Goal: Task Accomplishment & Management: Use online tool/utility

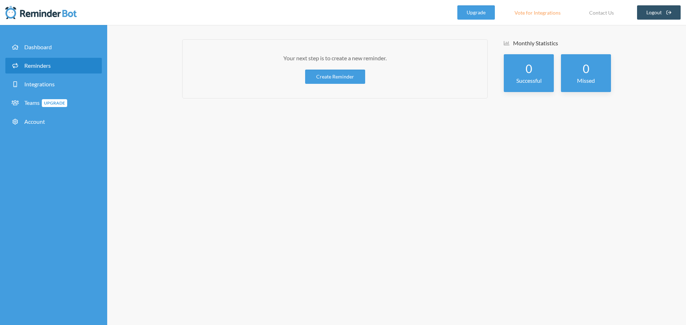
click at [23, 59] on link "Reminders" at bounding box center [53, 66] width 96 height 16
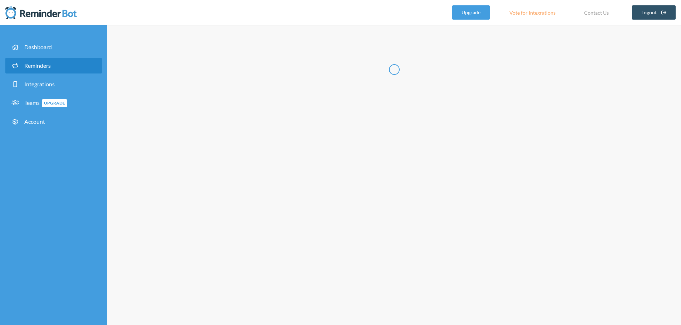
select select "10:30:00"
select select "11:30:00"
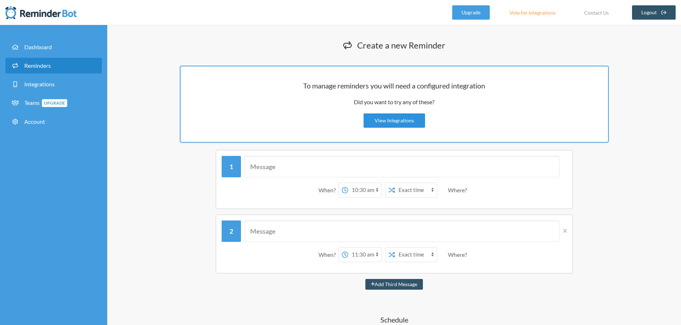
click at [381, 123] on link "View Integrations" at bounding box center [393, 121] width 61 height 14
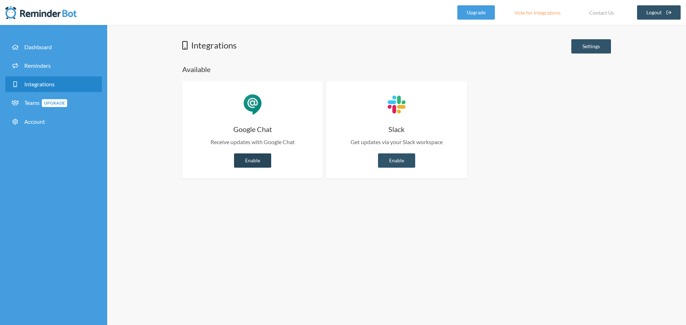
click at [243, 159] on link "Enable" at bounding box center [252, 161] width 37 height 14
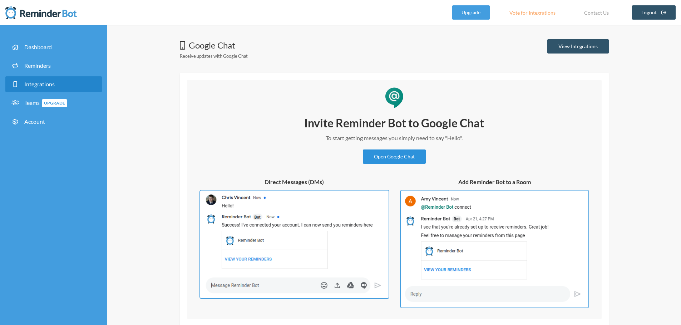
click at [378, 156] on link "Open Google Chat" at bounding box center [394, 157] width 63 height 14
click at [247, 105] on div "Invite Reminder Bot to Google Chat To start getting messages you simply need to…" at bounding box center [394, 198] width 400 height 222
click at [39, 62] on span "Reminders" at bounding box center [37, 65] width 26 height 7
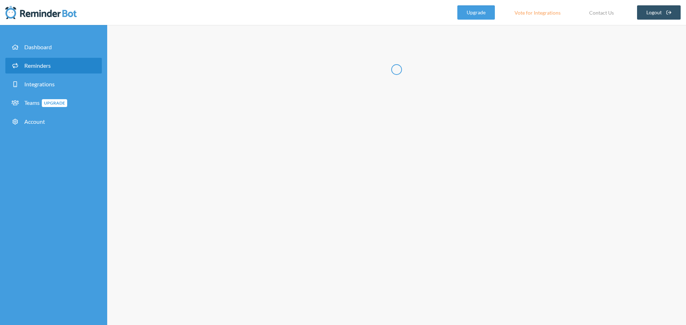
select select "11:30:00"
select select "12:30:00"
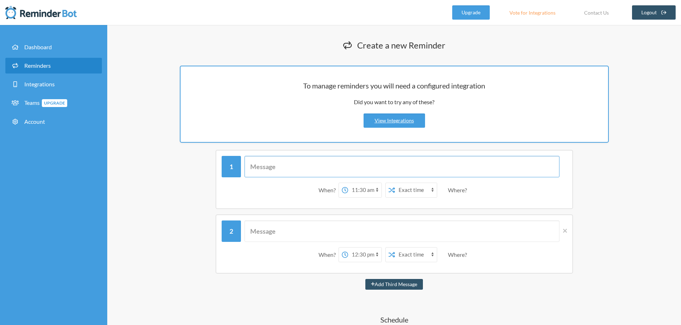
click at [282, 163] on input "text" at bounding box center [401, 166] width 315 height 21
click at [457, 193] on div "Where?" at bounding box center [459, 190] width 22 height 15
click at [457, 190] on div "Where?" at bounding box center [459, 190] width 22 height 15
drag, startPoint x: 457, startPoint y: 190, endPoint x: 440, endPoint y: 183, distance: 18.3
click at [456, 190] on div "Where?" at bounding box center [459, 190] width 22 height 15
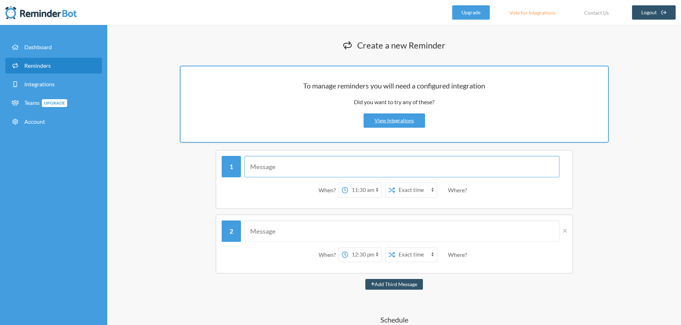
click at [351, 156] on input "text" at bounding box center [401, 166] width 315 height 21
click at [348, 169] on input "text" at bounding box center [401, 166] width 315 height 21
click at [461, 194] on div "Where?" at bounding box center [459, 190] width 22 height 15
click at [258, 159] on input "text" at bounding box center [401, 166] width 315 height 21
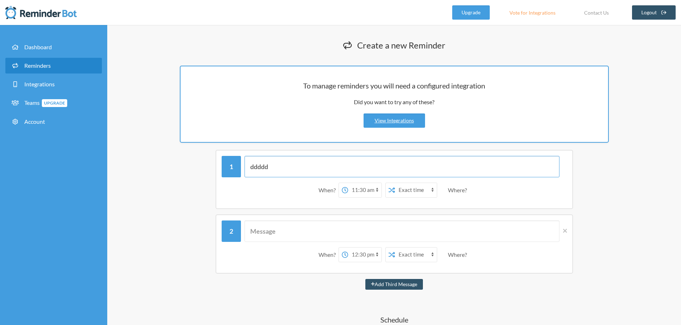
type input "ddddd"
click at [409, 187] on select "Exact time Random time" at bounding box center [416, 190] width 42 height 14
click at [497, 189] on div "When? 12:00 am 12:15 am 12:30 am 12:45 am 1:00 am 1:15 am 1:30 am 1:45 am 2:00 …" at bounding box center [394, 190] width 345 height 22
click at [464, 187] on div "Where?" at bounding box center [459, 190] width 22 height 15
click at [460, 190] on div "Where?" at bounding box center [459, 190] width 22 height 15
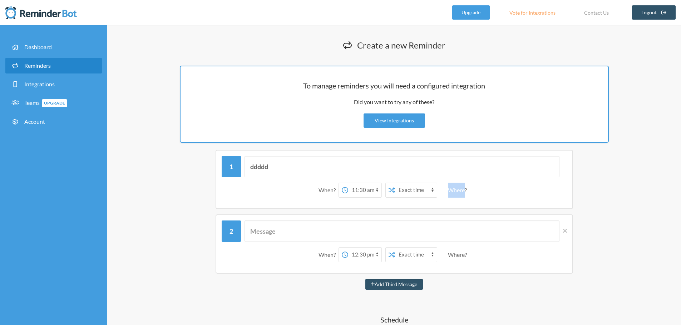
click at [460, 190] on div "Where?" at bounding box center [459, 190] width 22 height 15
click at [510, 195] on div "When? 12:00 am 12:15 am 12:30 am 12:45 am 1:00 am 1:15 am 1:30 am 1:45 am 2:00 …" at bounding box center [394, 190] width 345 height 22
click at [517, 195] on div "When? 12:00 am 12:15 am 12:30 am 12:45 am 1:00 am 1:15 am 1:30 am 1:45 am 2:00 …" at bounding box center [394, 190] width 345 height 22
click at [457, 236] on input "text" at bounding box center [401, 231] width 315 height 21
type input "dddd"
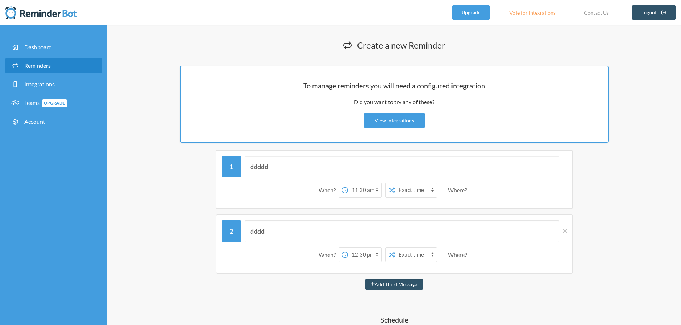
drag, startPoint x: 398, startPoint y: 282, endPoint x: 392, endPoint y: 272, distance: 11.8
click at [397, 281] on button "Add Third Message" at bounding box center [394, 284] width 58 height 11
select select "13:30:00"
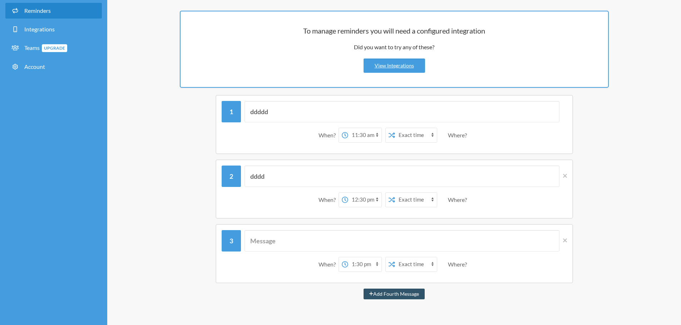
scroll to position [107, 0]
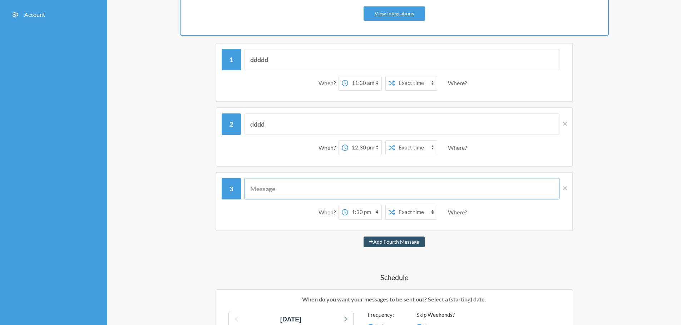
click at [304, 190] on input "text" at bounding box center [401, 188] width 315 height 21
type input "ddddd"
click at [409, 213] on select "Exact time Random time" at bounding box center [416, 212] width 42 height 14
click at [496, 230] on div "ddddd When? 12:00 am 12:15 am 12:30 am 12:45 am 1:00 am 1:15 am 1:30 am 1:45 am…" at bounding box center [393, 201] width 357 height 59
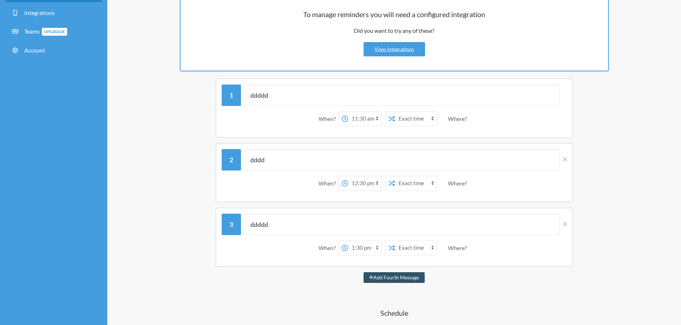
scroll to position [0, 0]
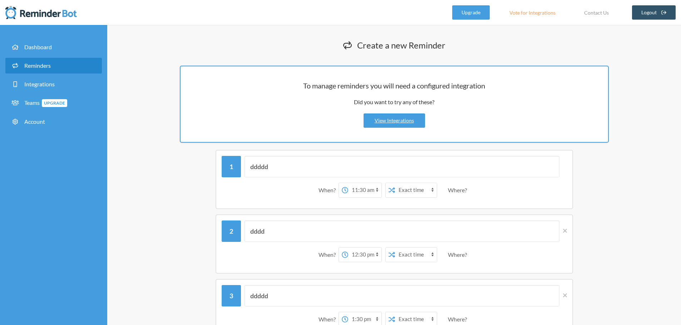
click at [457, 192] on div "Where?" at bounding box center [459, 190] width 22 height 15
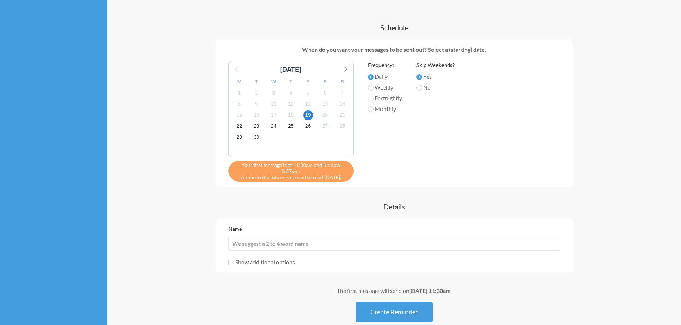
scroll to position [411, 0]
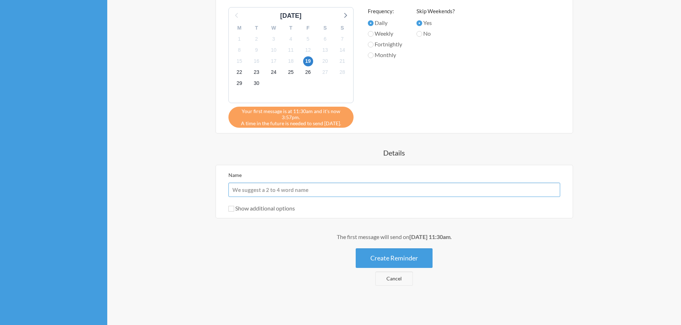
click at [291, 191] on input "Name" at bounding box center [394, 190] width 332 height 14
type input "ddddd"
click at [397, 256] on button "Create Reminder" at bounding box center [394, 259] width 77 height 20
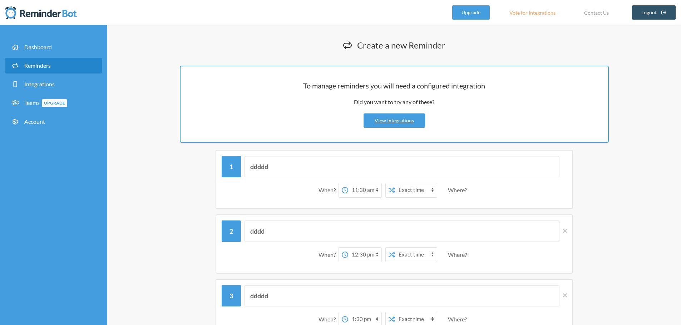
scroll to position [250, 0]
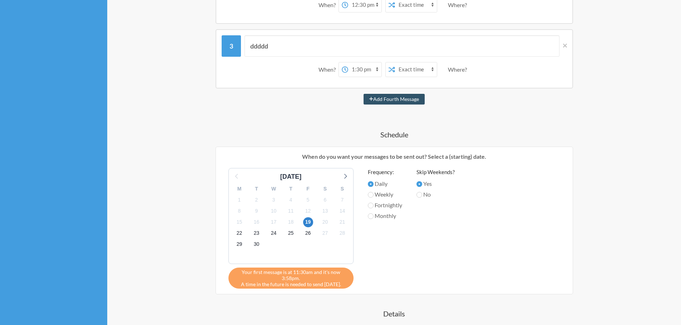
click at [457, 69] on div "Where?" at bounding box center [459, 69] width 22 height 15
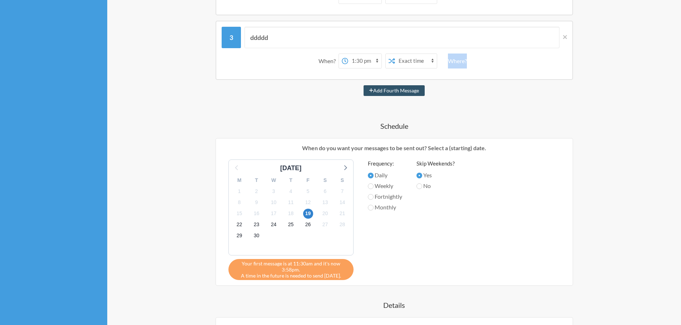
scroll to position [411, 0]
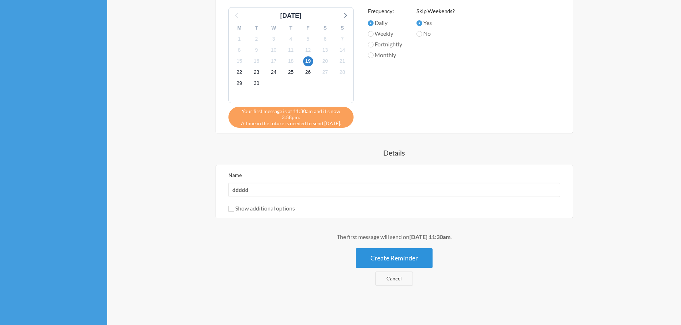
click at [404, 260] on button "Create Reminder" at bounding box center [394, 259] width 77 height 20
click at [404, 258] on button "Create Reminder" at bounding box center [394, 259] width 77 height 20
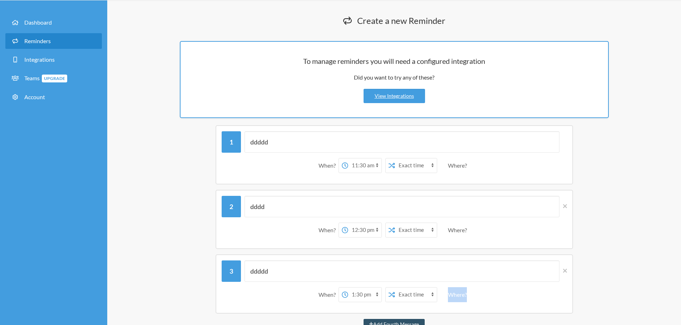
scroll to position [0, 0]
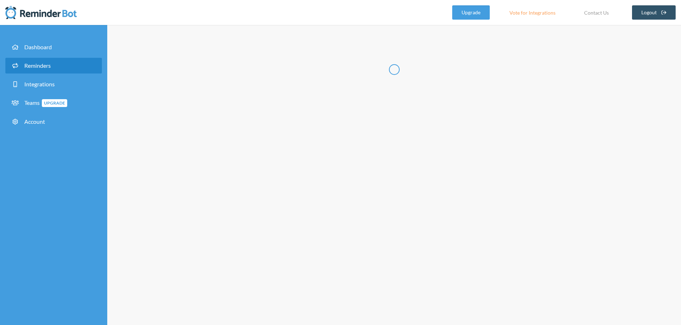
select select "11:30:00"
select select "12:30:00"
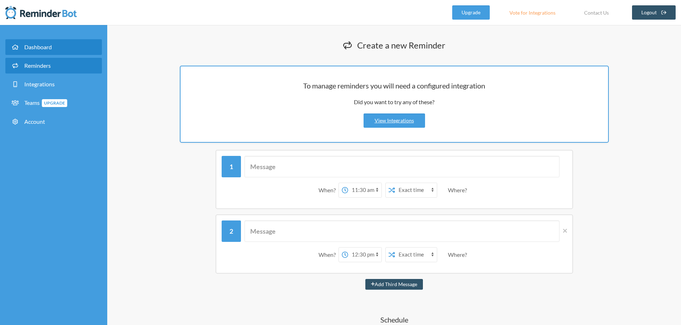
click at [43, 44] on span "Dashboard" at bounding box center [38, 47] width 28 height 7
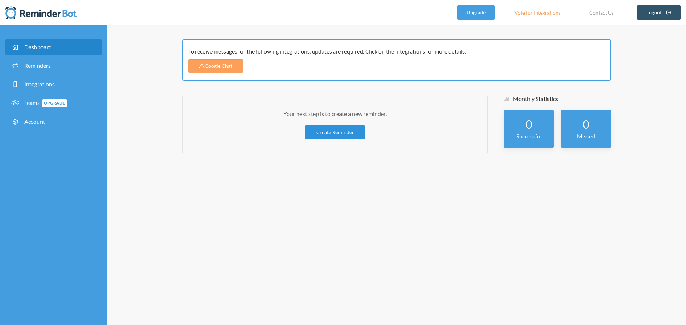
click at [341, 129] on link "Create Reminder" at bounding box center [335, 132] width 60 height 14
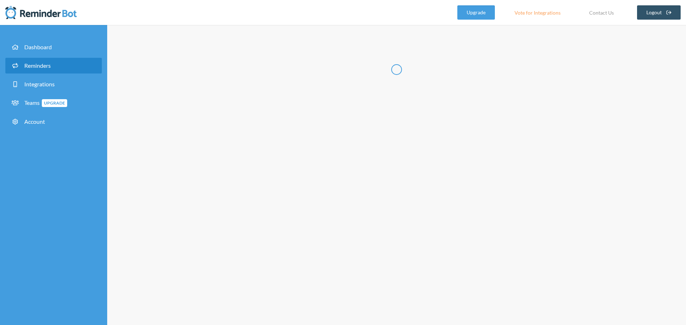
select select "09:30:00"
select select "10:30:00"
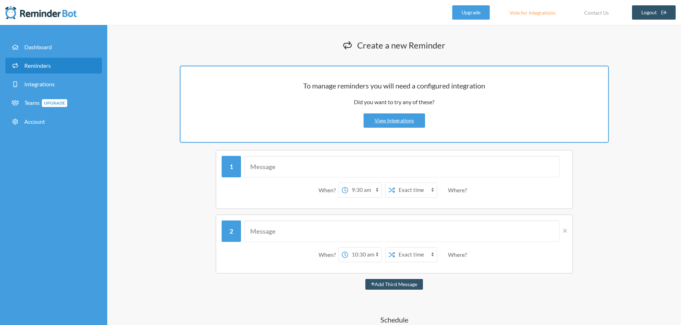
click at [457, 190] on div "Where?" at bounding box center [459, 190] width 22 height 15
click at [467, 255] on div "Where?" at bounding box center [459, 255] width 22 height 15
click at [398, 119] on link "View Integrations" at bounding box center [393, 121] width 61 height 14
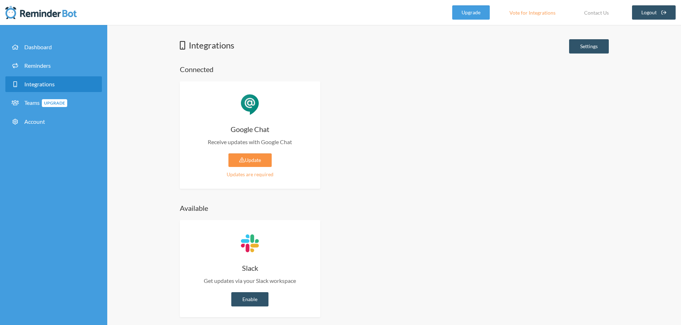
click at [255, 163] on link "Update" at bounding box center [249, 161] width 43 height 14
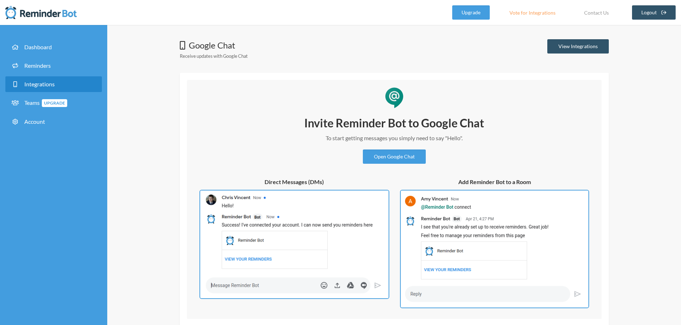
scroll to position [37, 0]
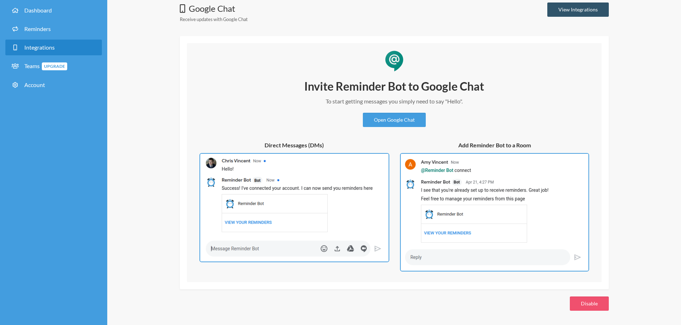
click at [481, 146] on h5 "Add Reminder Bot to a Room" at bounding box center [494, 145] width 189 height 8
click at [457, 191] on img at bounding box center [494, 212] width 189 height 119
click at [396, 120] on link "Open Google Chat" at bounding box center [394, 120] width 63 height 14
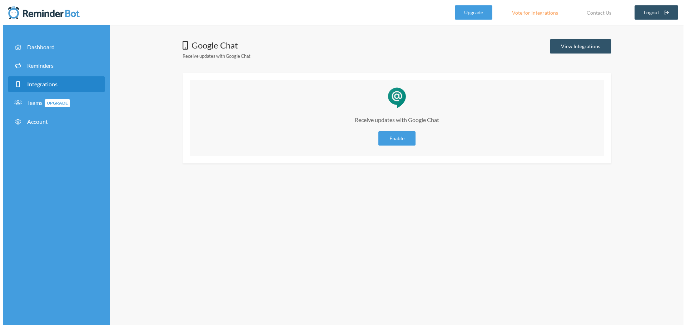
scroll to position [0, 0]
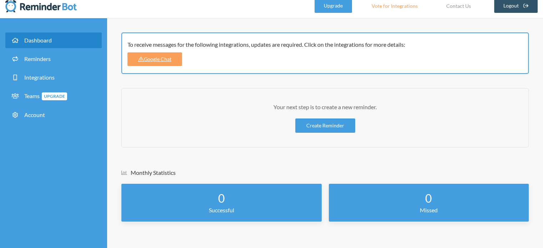
scroll to position [8, 0]
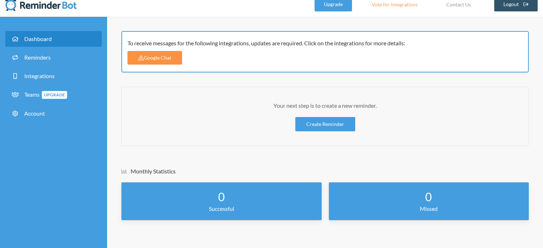
click at [167, 56] on link "Google Chat" at bounding box center [155, 58] width 55 height 14
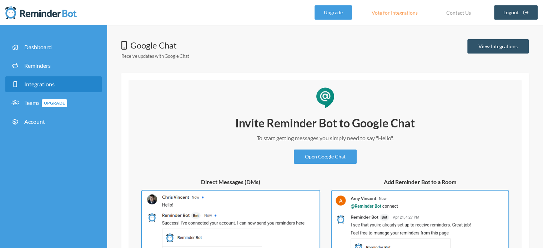
scroll to position [106, 0]
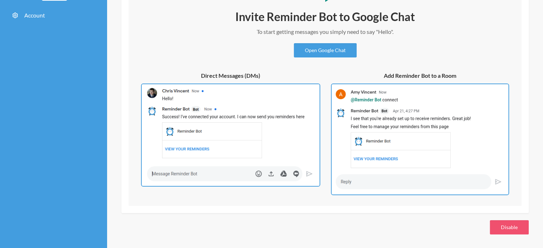
click at [416, 144] on img at bounding box center [420, 140] width 178 height 112
click at [364, 168] on img at bounding box center [420, 140] width 178 height 112
click at [356, 184] on img at bounding box center [420, 140] width 178 height 112
